Goal: Entertainment & Leisure: Consume media (video, audio)

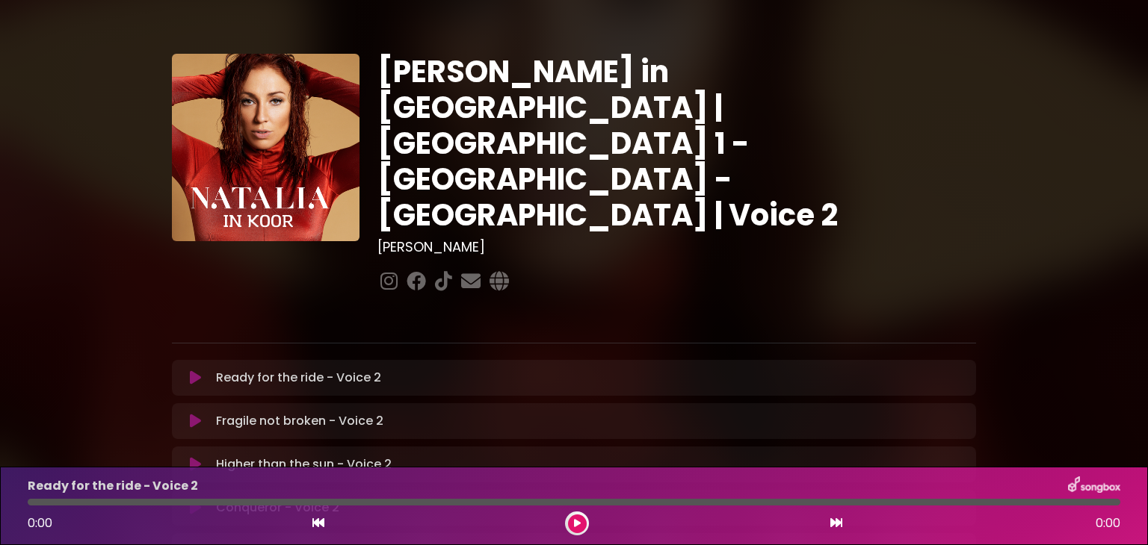
click at [197, 371] on icon at bounding box center [195, 378] width 11 height 15
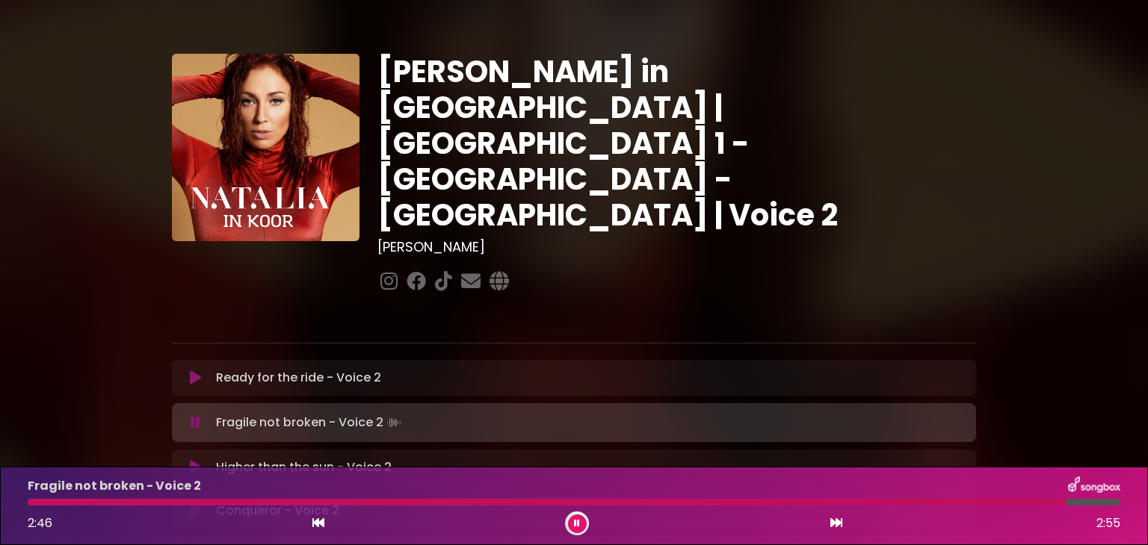
click at [575, 525] on icon at bounding box center [577, 523] width 6 height 9
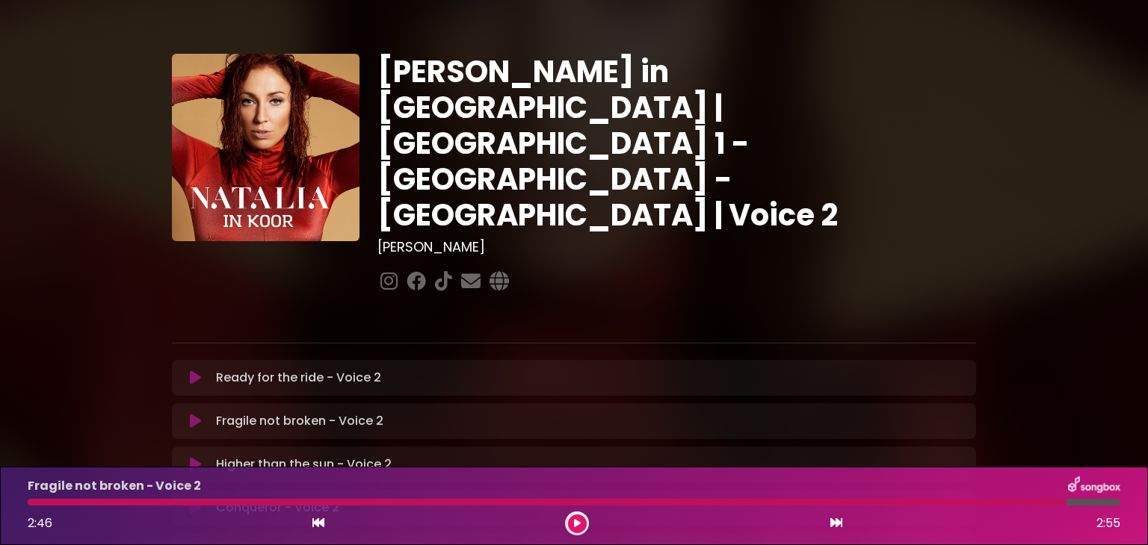
click at [30, 503] on div at bounding box center [547, 502] width 1039 height 7
click at [578, 527] on icon at bounding box center [577, 523] width 7 height 9
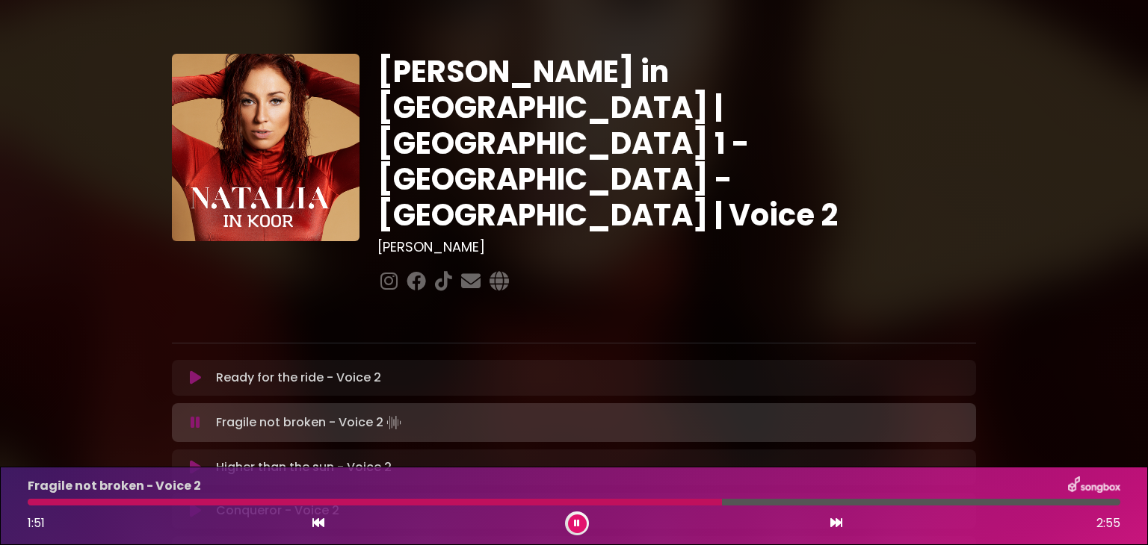
click at [578, 527] on icon at bounding box center [577, 523] width 6 height 9
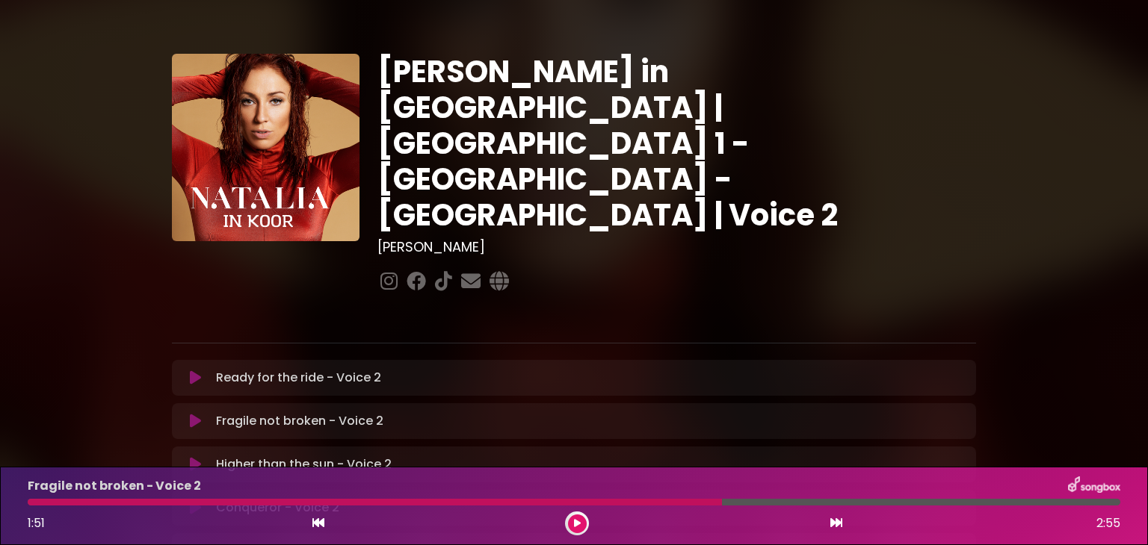
click at [31, 505] on div at bounding box center [375, 502] width 694 height 7
click at [587, 521] on div at bounding box center [577, 524] width 24 height 24
click at [480, 532] on div "1:51 2:55" at bounding box center [574, 524] width 1110 height 24
click at [673, 519] on div "1:51 2:55" at bounding box center [574, 524] width 1110 height 24
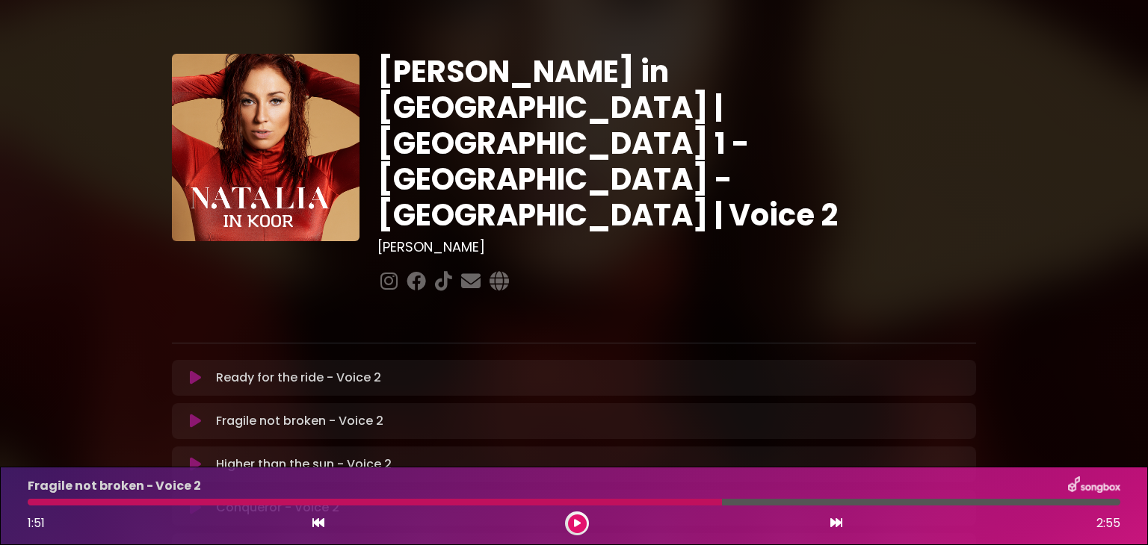
click at [610, 403] on div "Fragile not broken - Voice 2 Loading Track... Name" at bounding box center [574, 421] width 804 height 36
click at [31, 502] on div at bounding box center [375, 502] width 694 height 7
click at [574, 522] on icon at bounding box center [577, 523] width 7 height 9
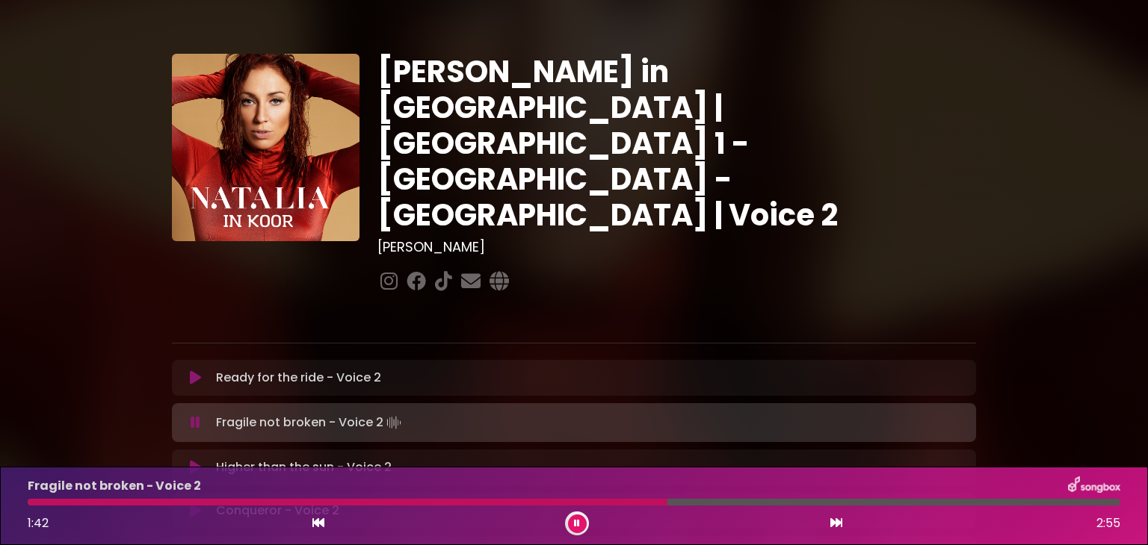
click at [574, 522] on icon at bounding box center [577, 523] width 6 height 9
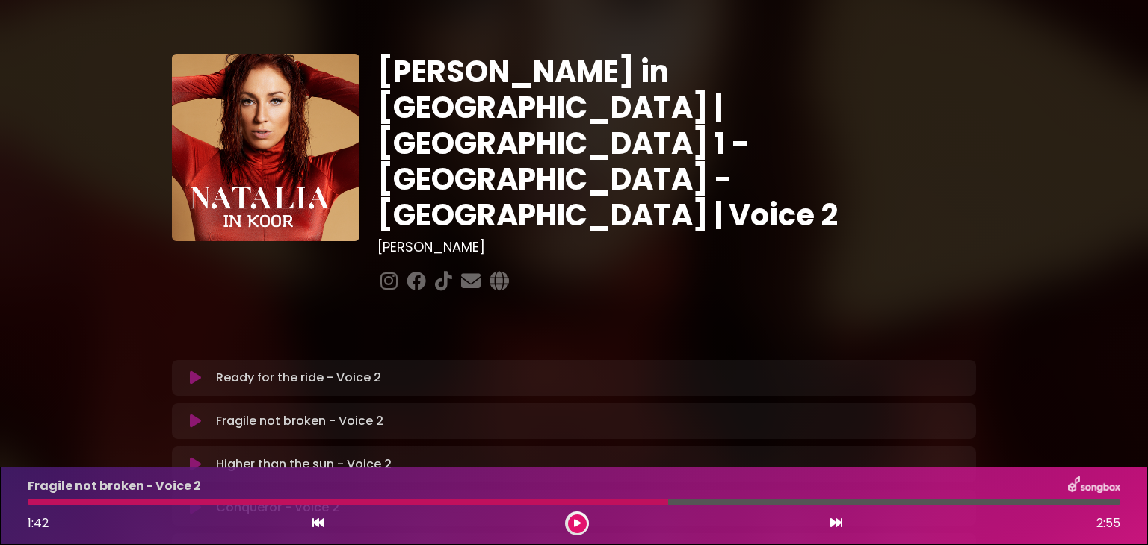
click at [33, 501] on div at bounding box center [348, 502] width 640 height 7
click at [571, 530] on button at bounding box center [577, 524] width 19 height 19
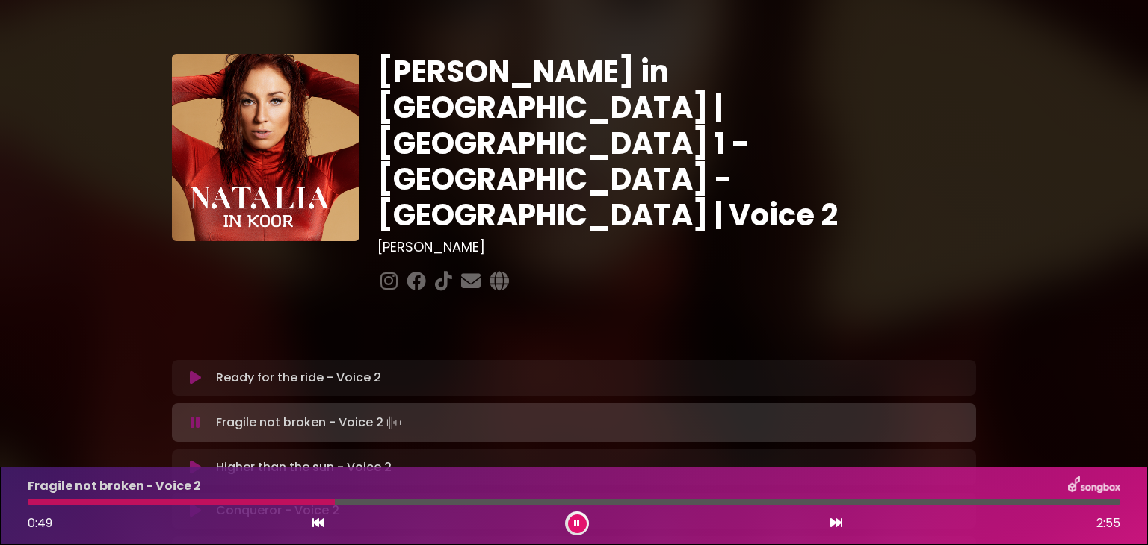
click at [571, 530] on button at bounding box center [577, 524] width 19 height 19
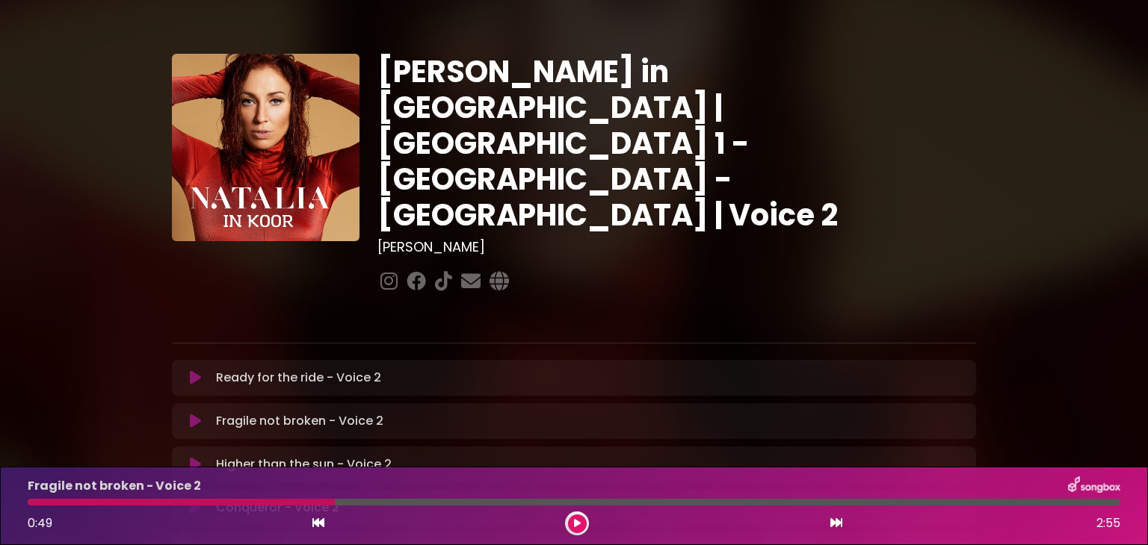
click at [32, 505] on div at bounding box center [181, 502] width 307 height 7
click at [576, 527] on icon at bounding box center [577, 523] width 7 height 9
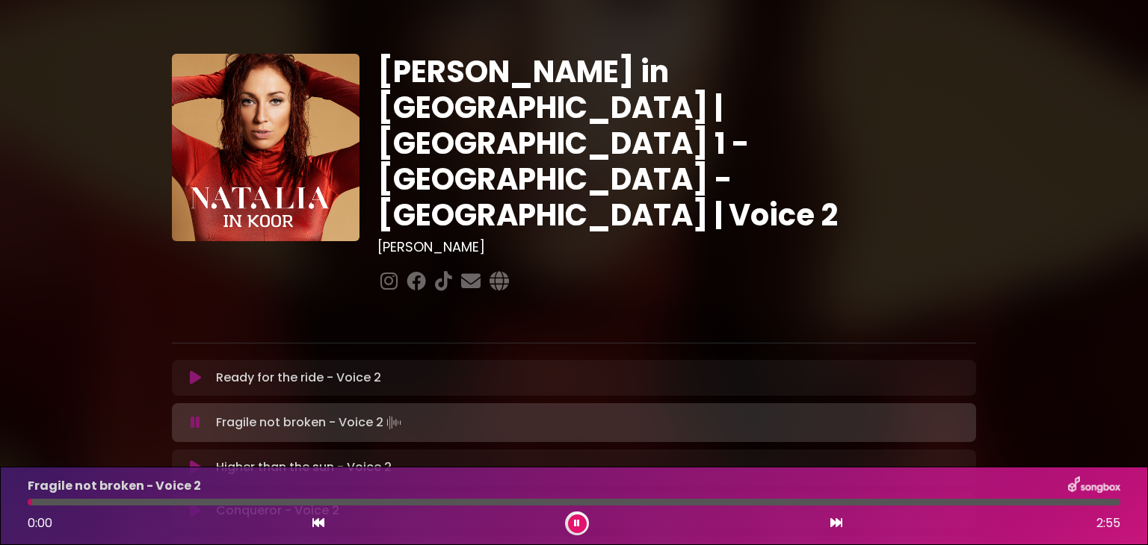
click at [576, 527] on icon at bounding box center [577, 523] width 6 height 9
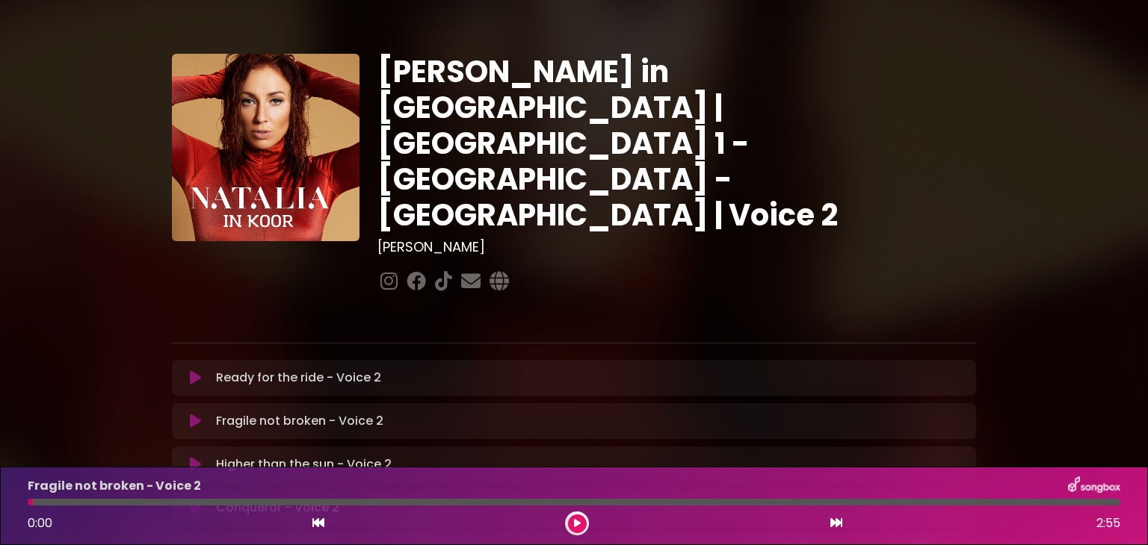
click at [576, 527] on icon at bounding box center [577, 523] width 7 height 9
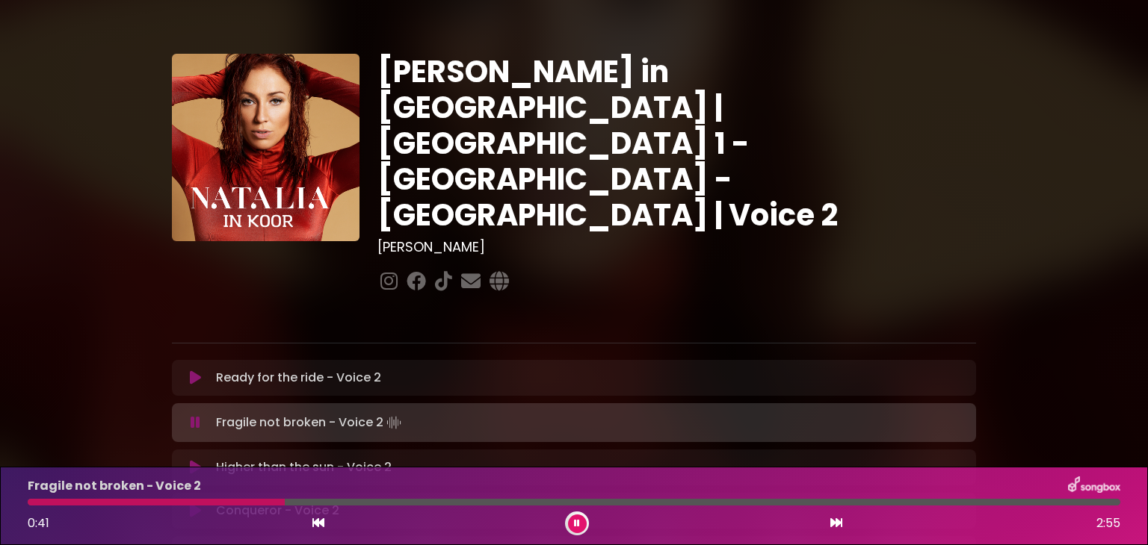
click at [205, 506] on div "Fragile not broken - Voice 2 0:41 2:55" at bounding box center [574, 506] width 1110 height 59
click at [206, 505] on div at bounding box center [159, 502] width 263 height 7
click at [176, 500] on div at bounding box center [128, 502] width 200 height 7
click at [191, 505] on div at bounding box center [159, 502] width 262 height 7
click at [191, 505] on div at bounding box center [161, 502] width 266 height 7
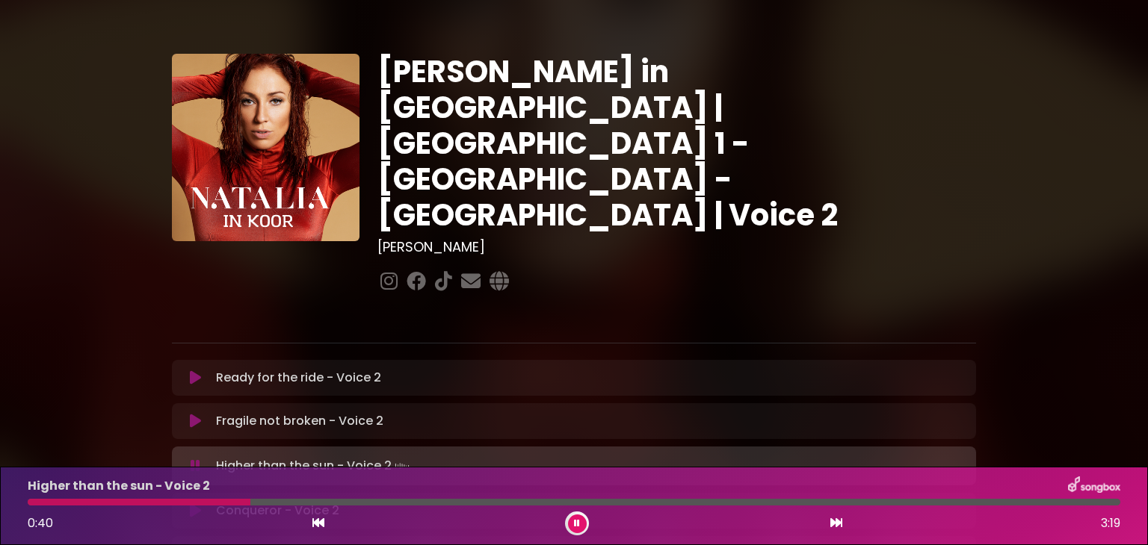
click at [199, 505] on div at bounding box center [139, 502] width 223 height 7
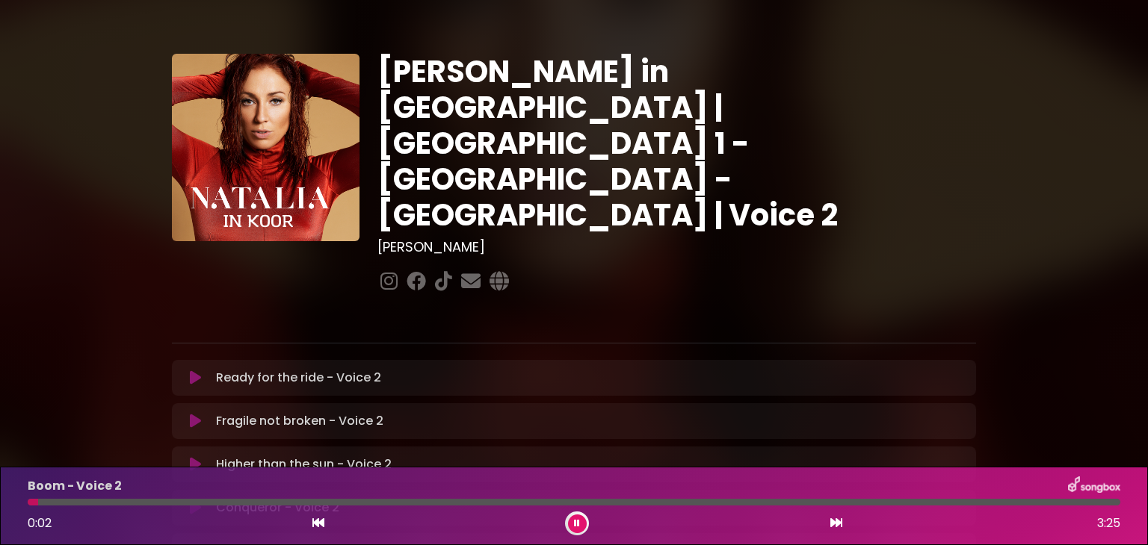
click at [577, 523] on icon at bounding box center [577, 523] width 6 height 9
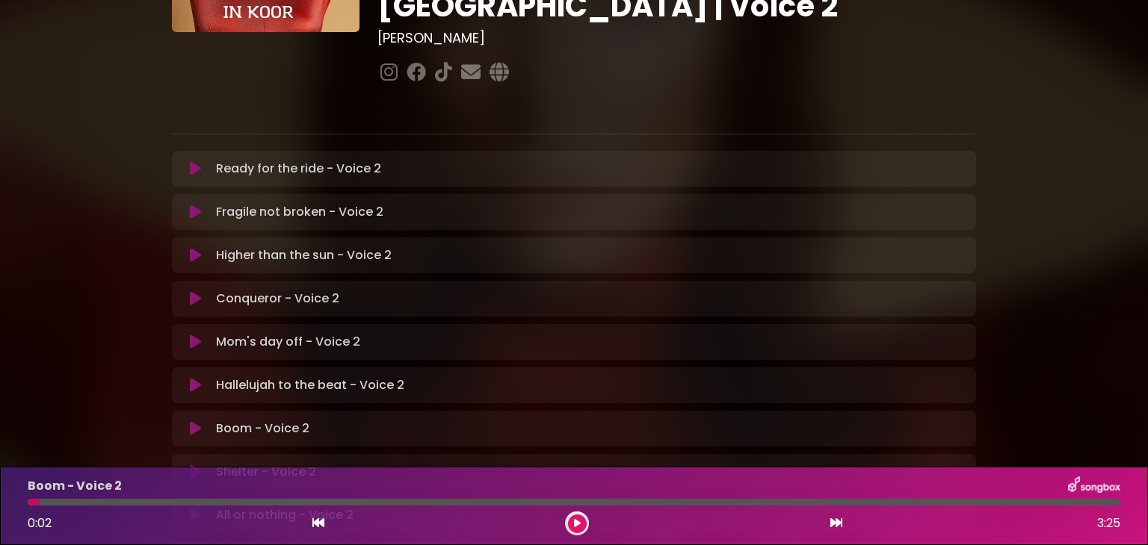
scroll to position [209, 0]
click at [577, 525] on icon at bounding box center [577, 523] width 7 height 9
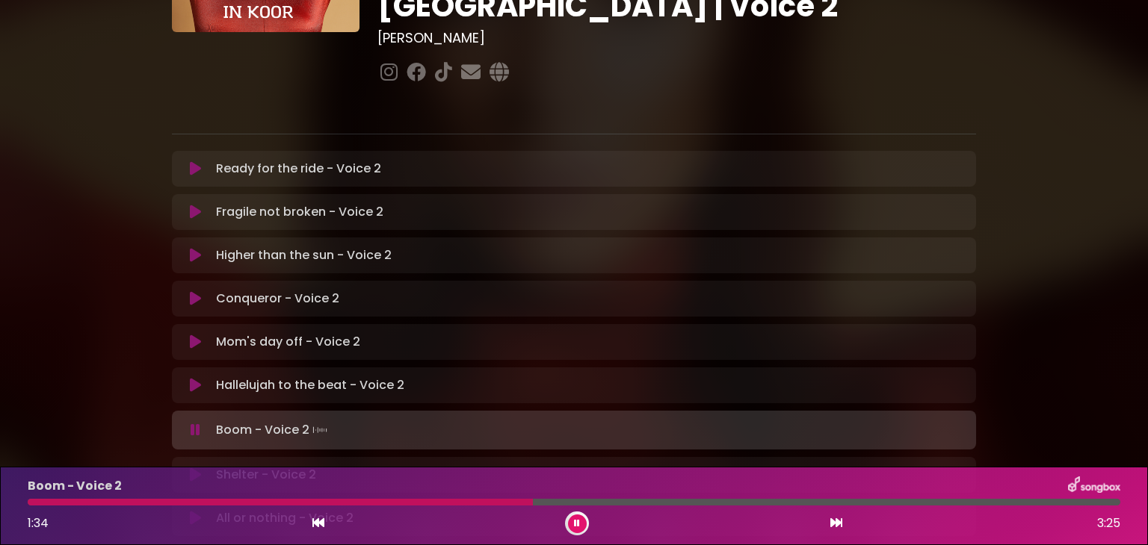
click at [577, 525] on icon at bounding box center [577, 523] width 6 height 9
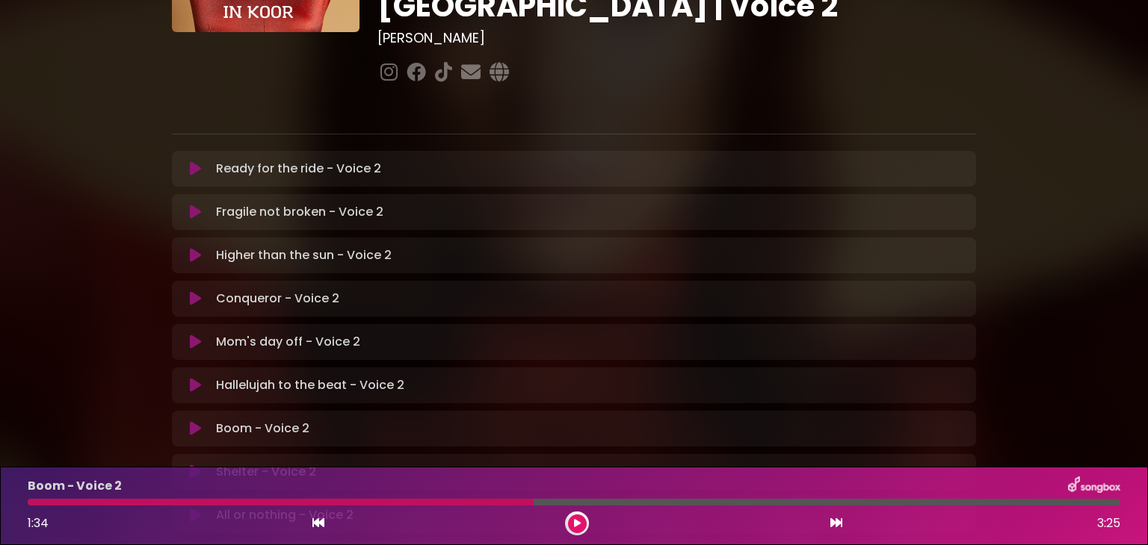
click at [577, 525] on icon at bounding box center [577, 523] width 7 height 9
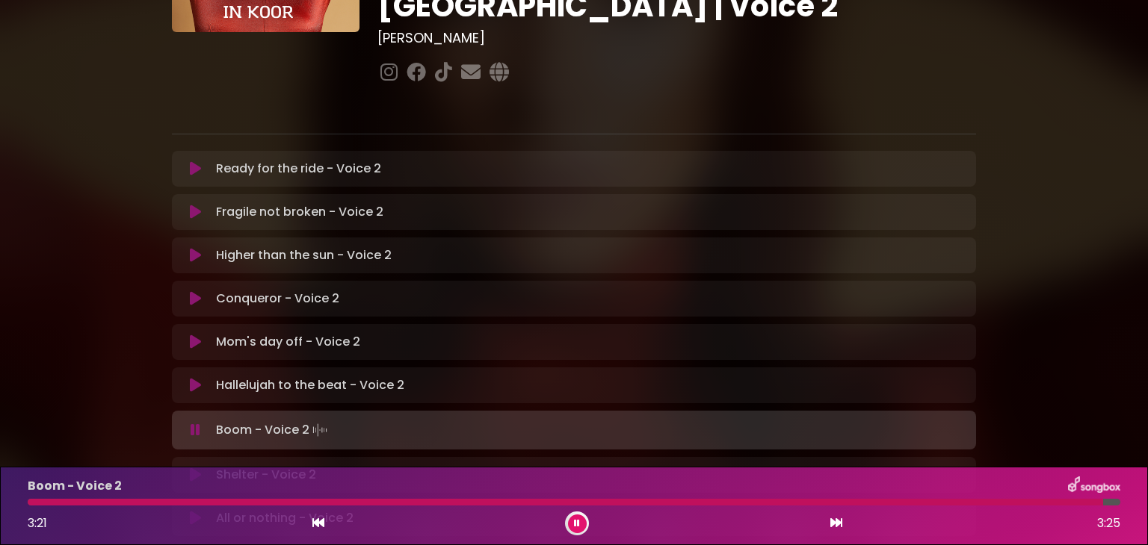
click at [563, 507] on div "Boom - Voice 2 3:21 3:25" at bounding box center [574, 506] width 1110 height 59
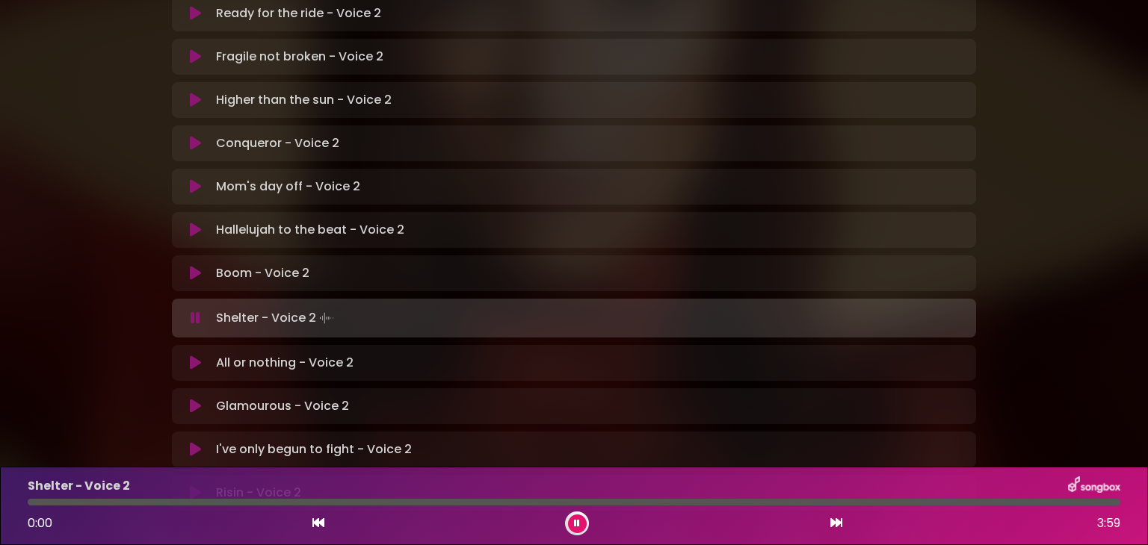
scroll to position [364, 0]
click at [573, 522] on button at bounding box center [577, 524] width 19 height 19
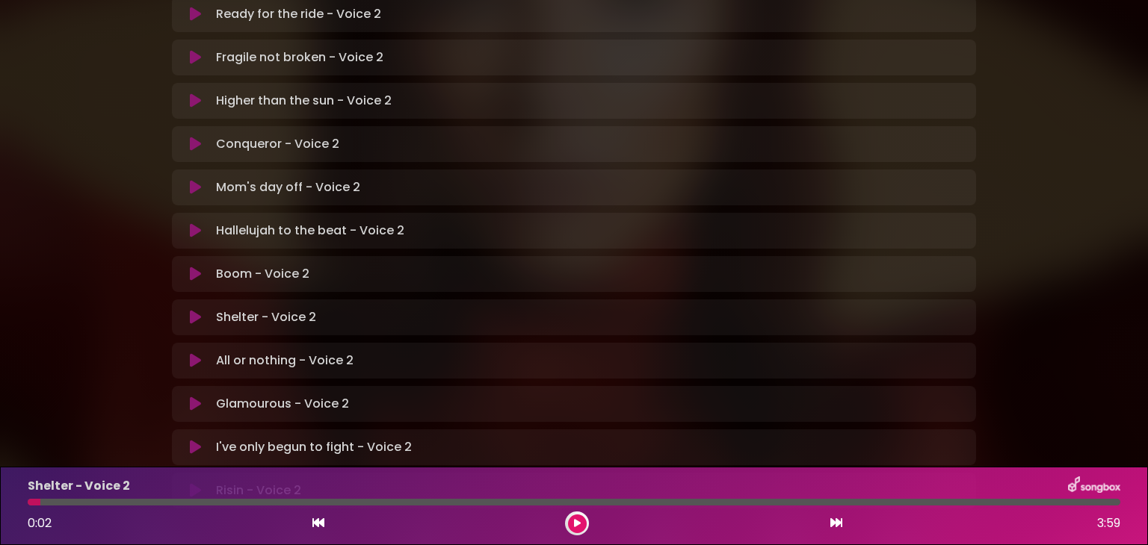
click at [572, 523] on button at bounding box center [577, 524] width 19 height 19
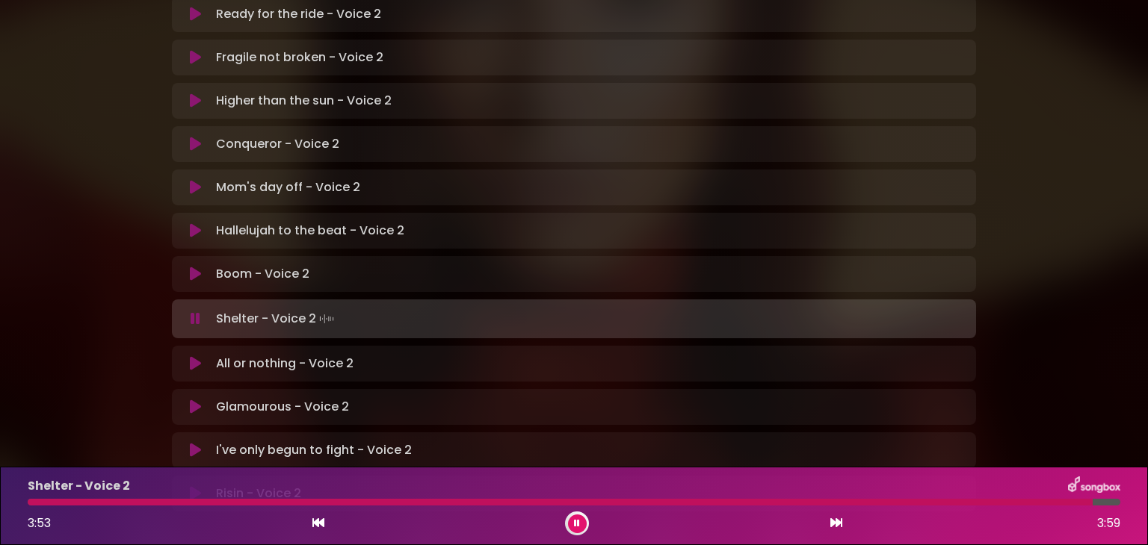
click at [580, 522] on button at bounding box center [577, 524] width 19 height 19
